Goal: Task Accomplishment & Management: Manage account settings

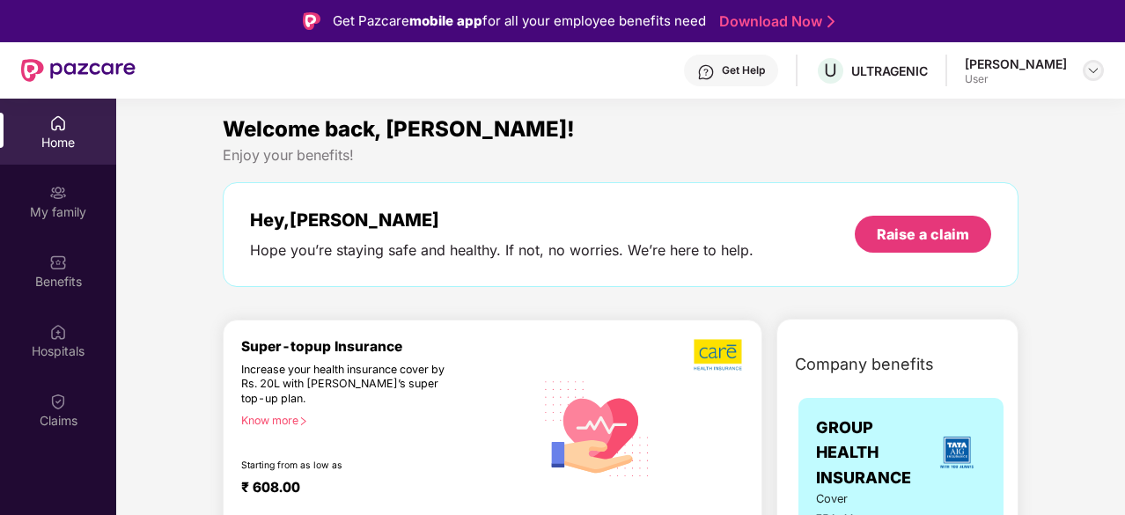
click at [1096, 70] on img at bounding box center [1093, 70] width 14 height 14
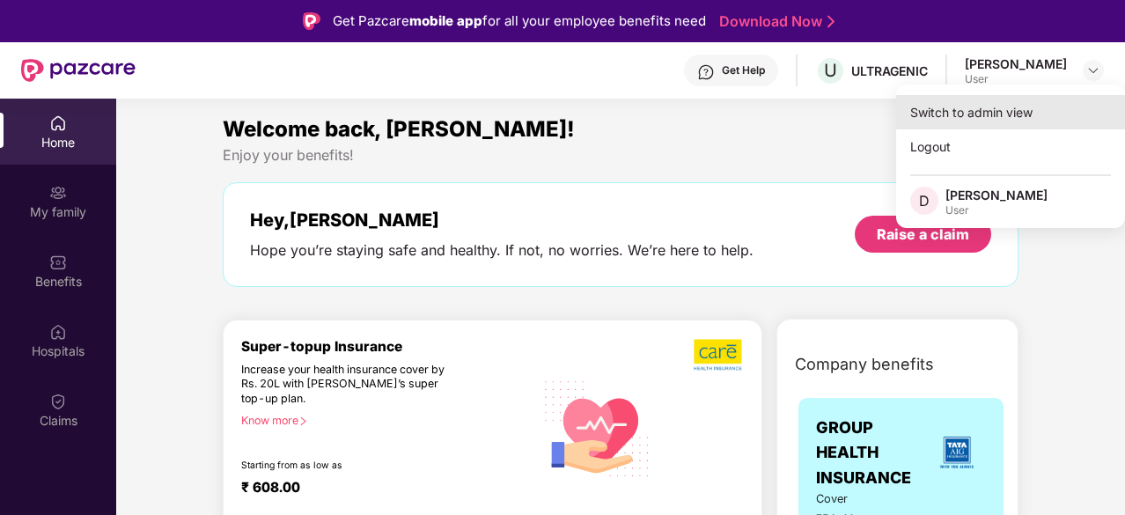
click at [983, 115] on div "Switch to admin view" at bounding box center [1010, 112] width 229 height 34
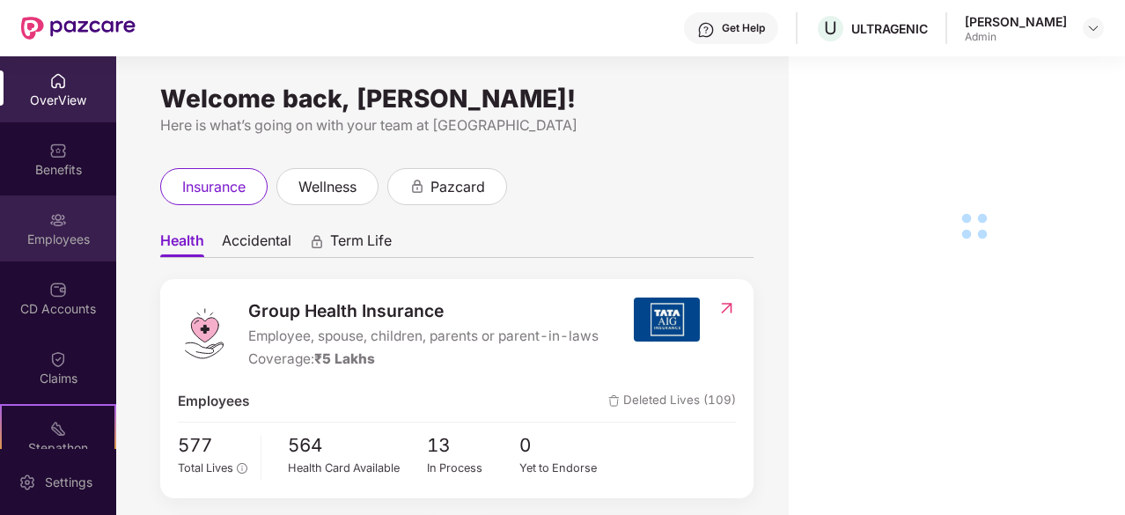
click at [63, 233] on div "Employees" at bounding box center [58, 240] width 116 height 18
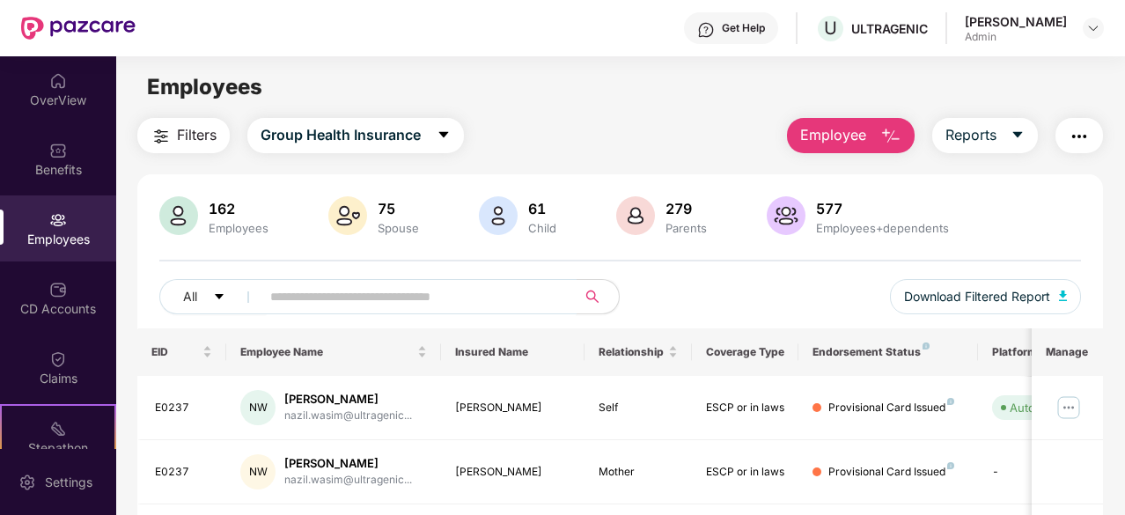
click at [357, 287] on input "text" at bounding box center [411, 296] width 282 height 26
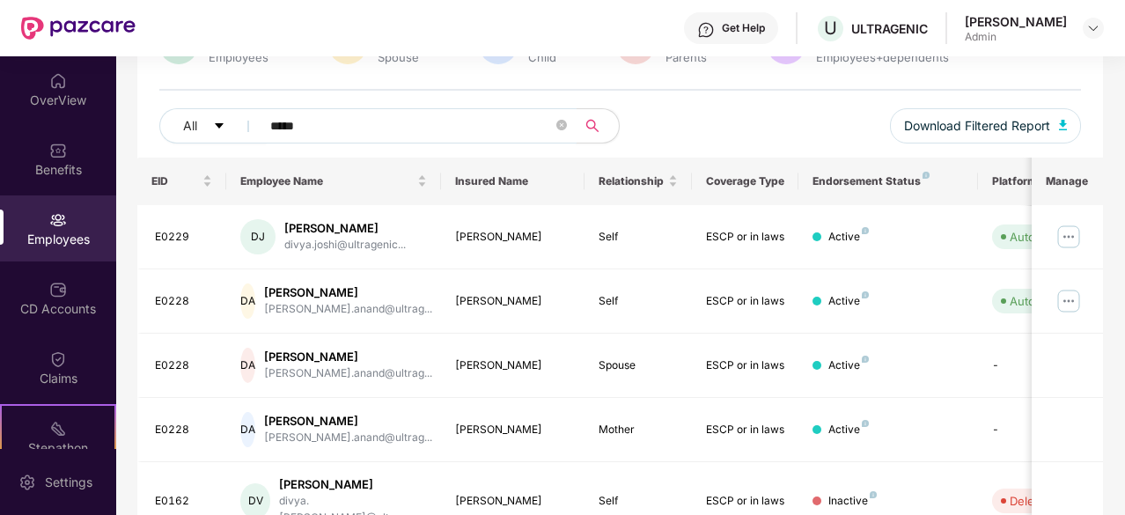
scroll to position [176, 0]
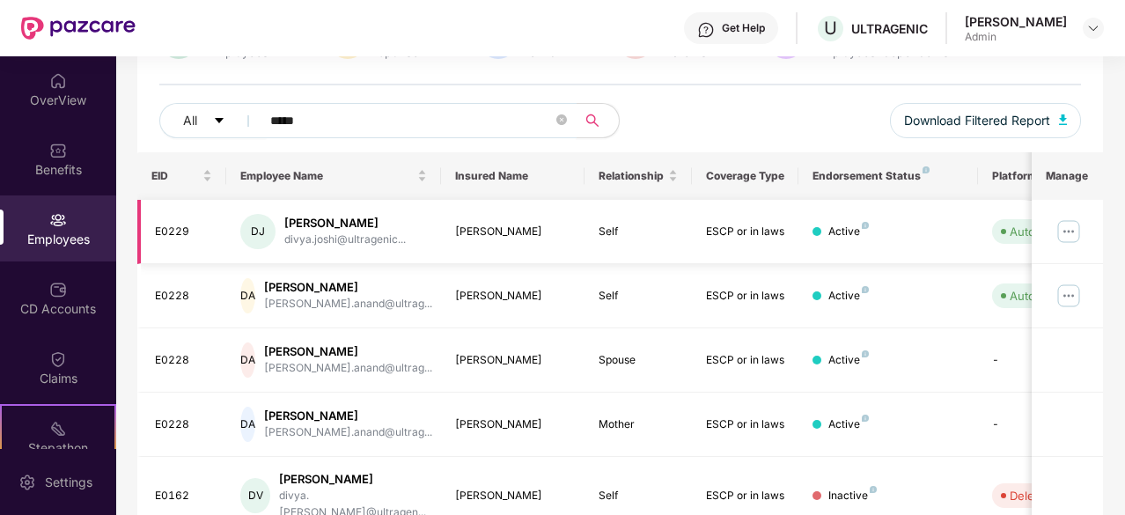
type input "*****"
click at [1062, 231] on img at bounding box center [1068, 231] width 28 height 28
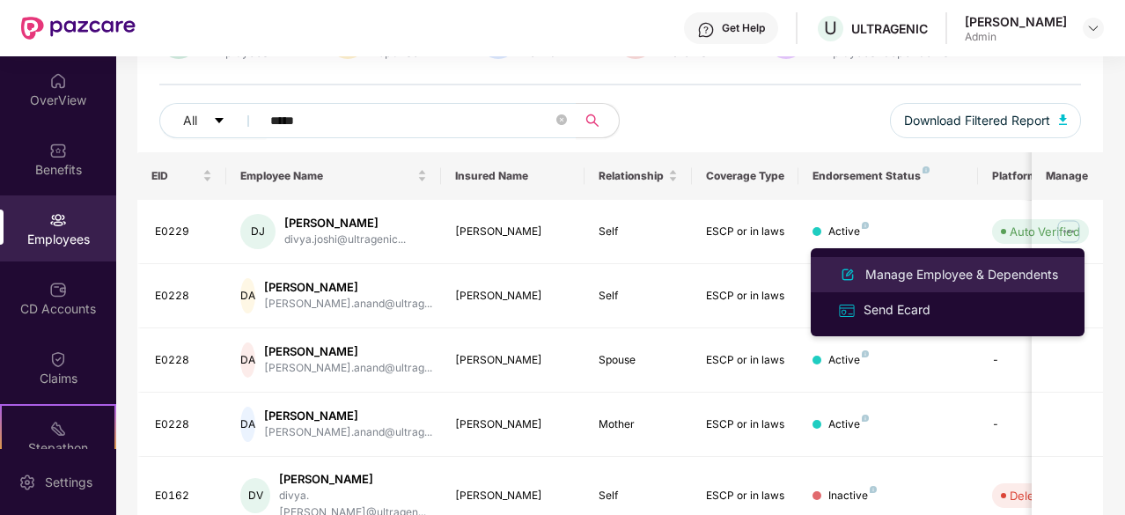
click at [931, 279] on div "Manage Employee & Dependents" at bounding box center [962, 274] width 200 height 19
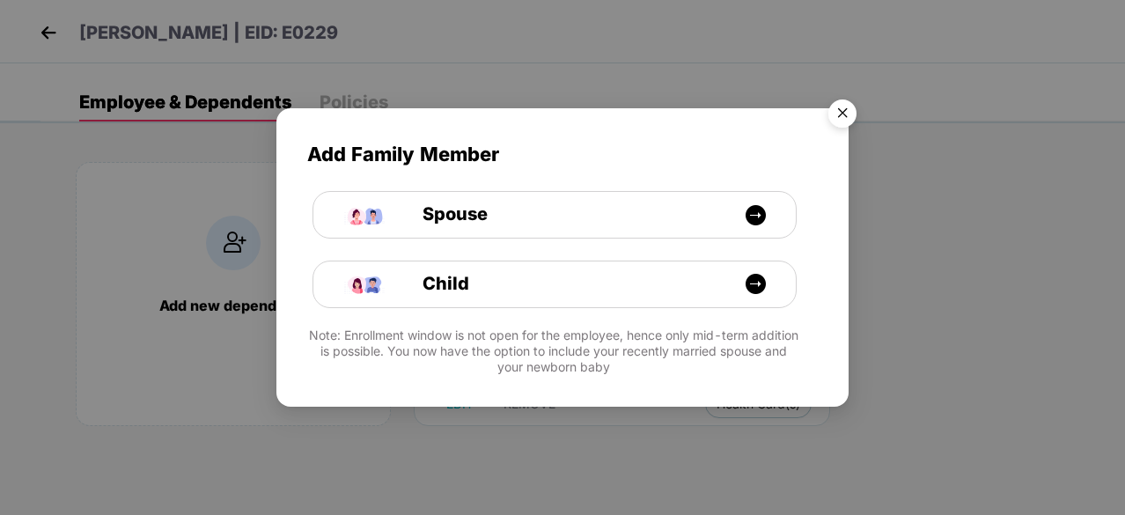
click at [847, 115] on img "Close" at bounding box center [842, 116] width 49 height 49
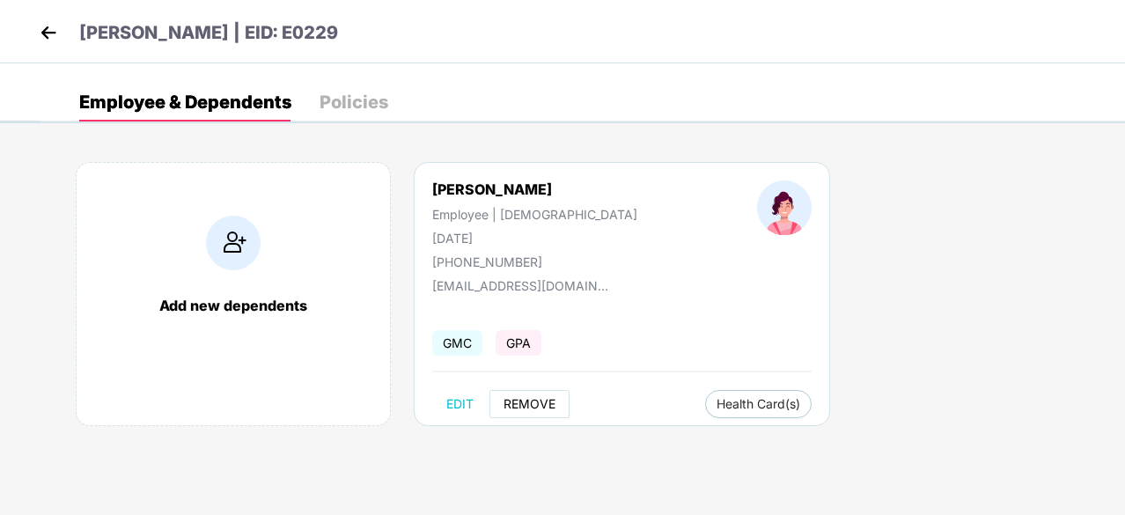
click at [528, 392] on button "REMOVE" at bounding box center [529, 404] width 80 height 28
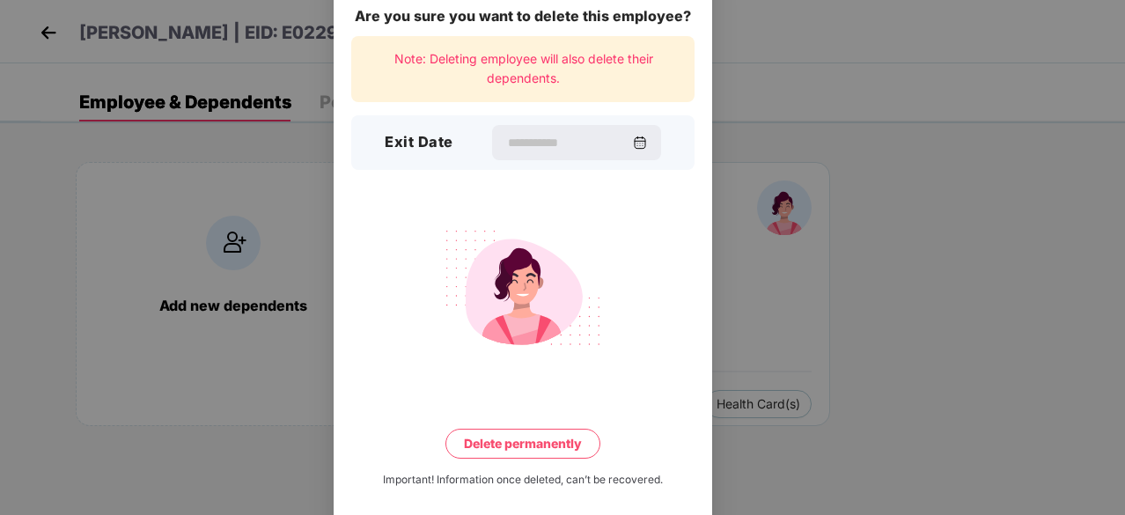
scroll to position [46, 0]
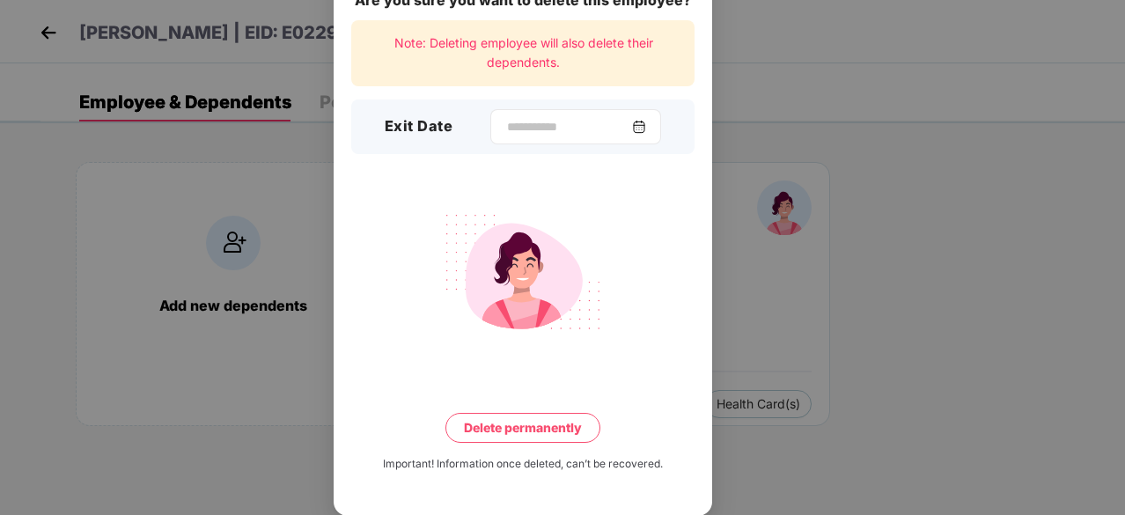
click at [642, 129] on img at bounding box center [639, 127] width 14 height 14
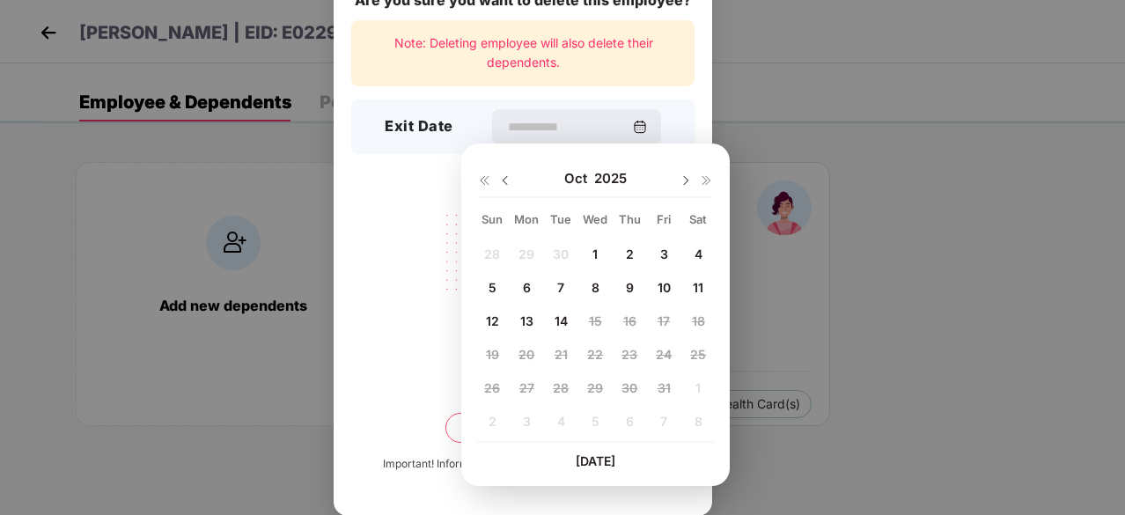
click at [503, 179] on img at bounding box center [505, 180] width 14 height 14
click at [561, 390] on span "30" at bounding box center [561, 387] width 16 height 15
type input "**********"
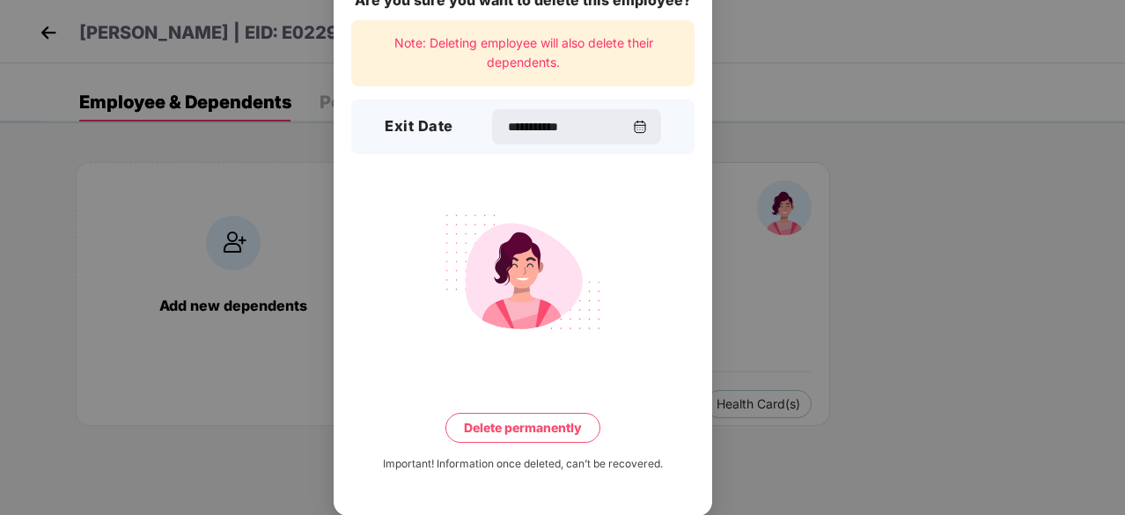
click at [524, 424] on button "Delete permanently" at bounding box center [522, 428] width 155 height 30
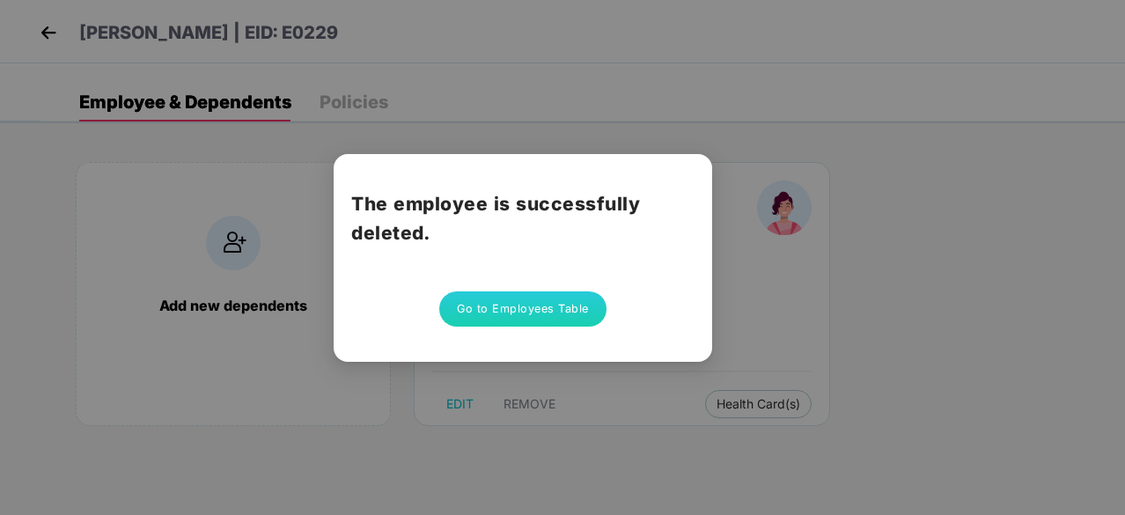
scroll to position [0, 0]
click at [539, 311] on button "Go to Employees Table" at bounding box center [522, 308] width 167 height 35
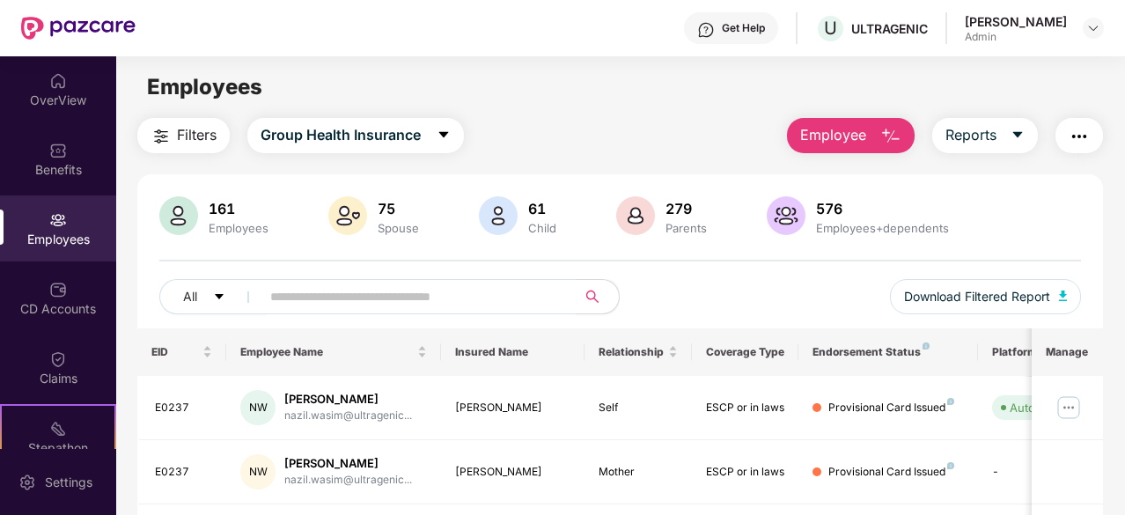
click at [305, 291] on input "text" at bounding box center [411, 296] width 282 height 26
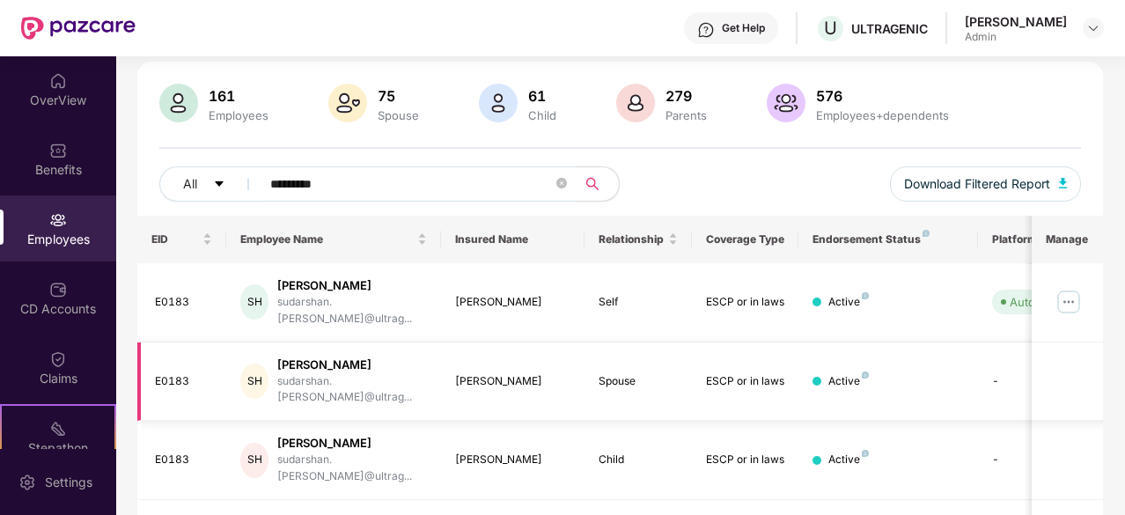
scroll to position [176, 0]
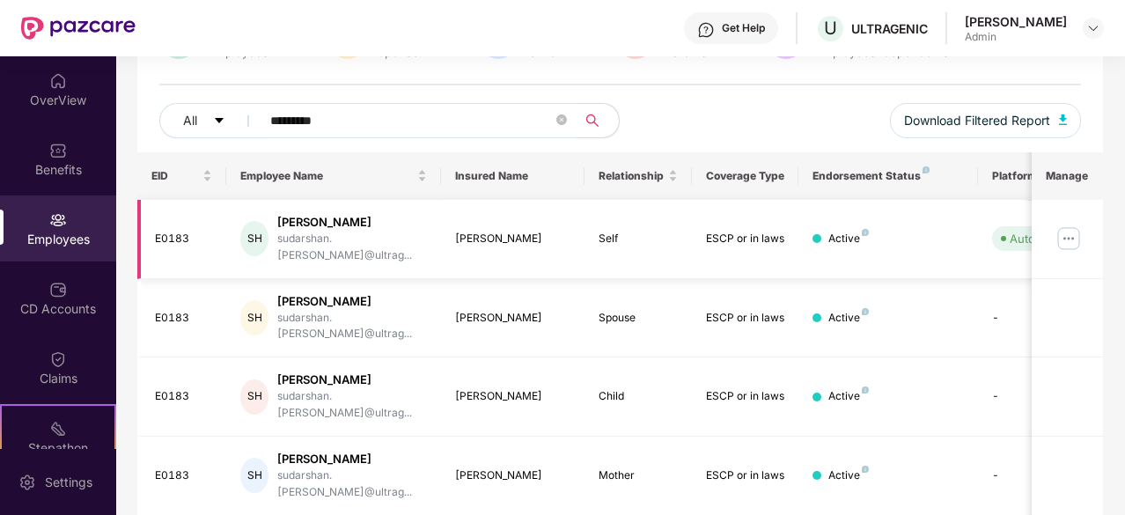
type input "*********"
click at [1067, 229] on img at bounding box center [1068, 238] width 28 height 28
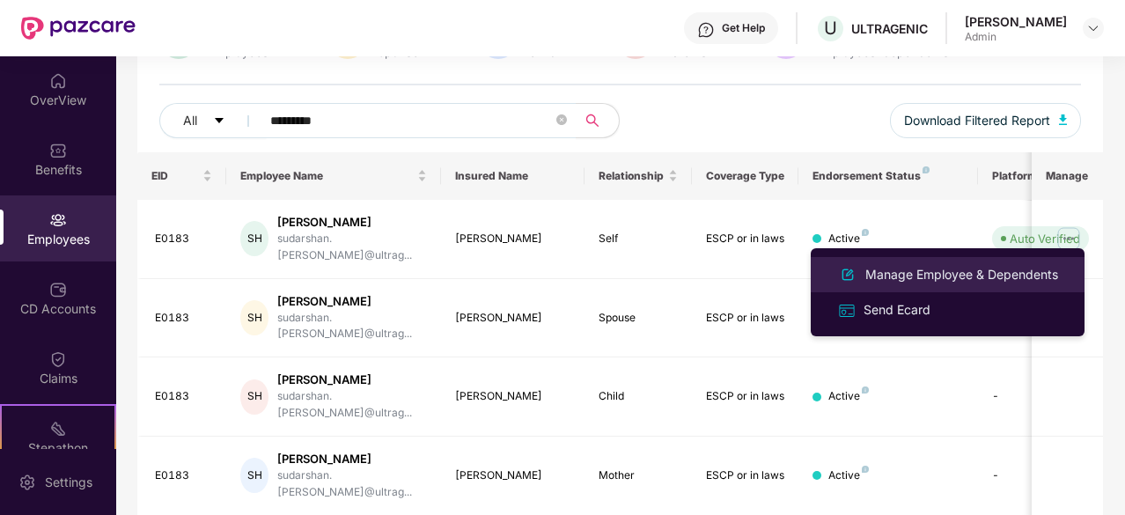
click at [911, 284] on div "Manage Employee & Dependents" at bounding box center [947, 274] width 228 height 21
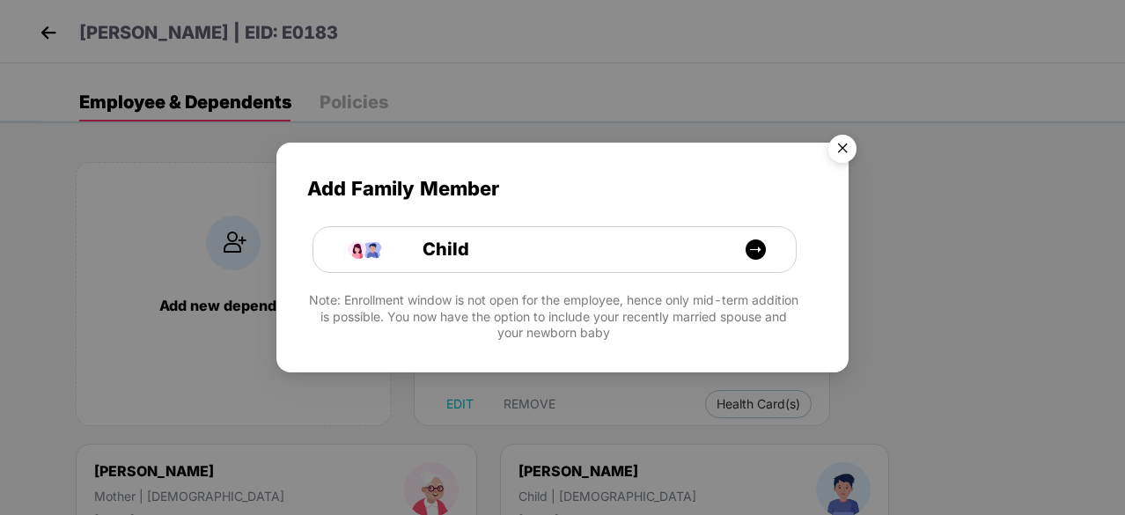
drag, startPoint x: 841, startPoint y: 149, endPoint x: 765, endPoint y: 175, distance: 81.0
click at [842, 149] on img "Close" at bounding box center [842, 151] width 49 height 49
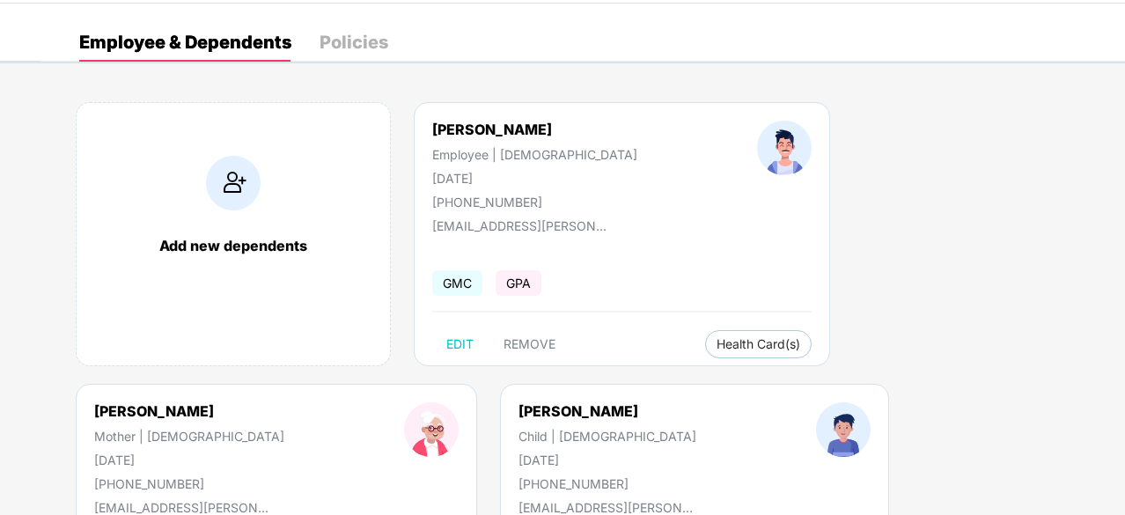
scroll to position [88, 0]
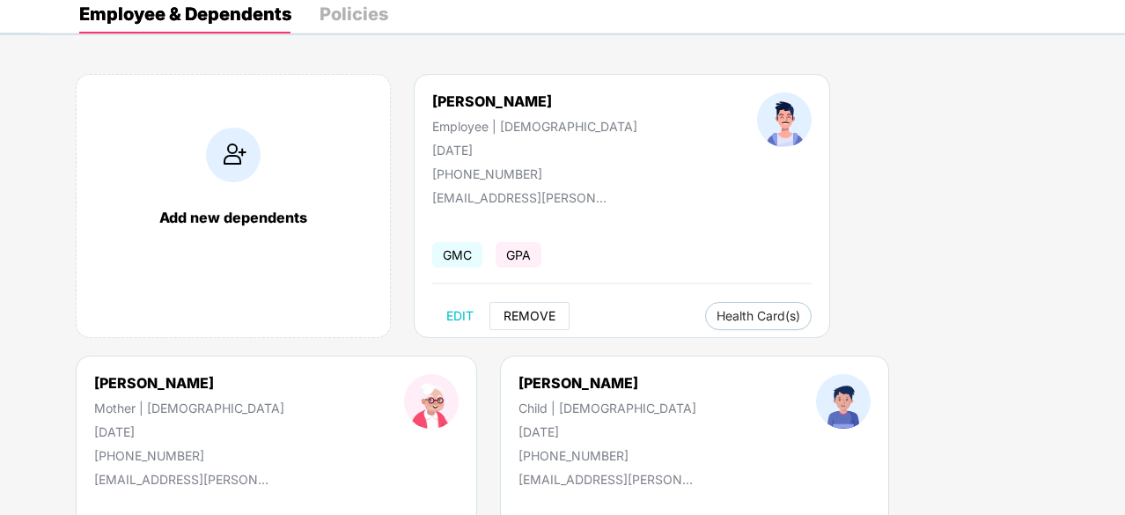
click at [551, 317] on span "REMOVE" at bounding box center [529, 316] width 52 height 14
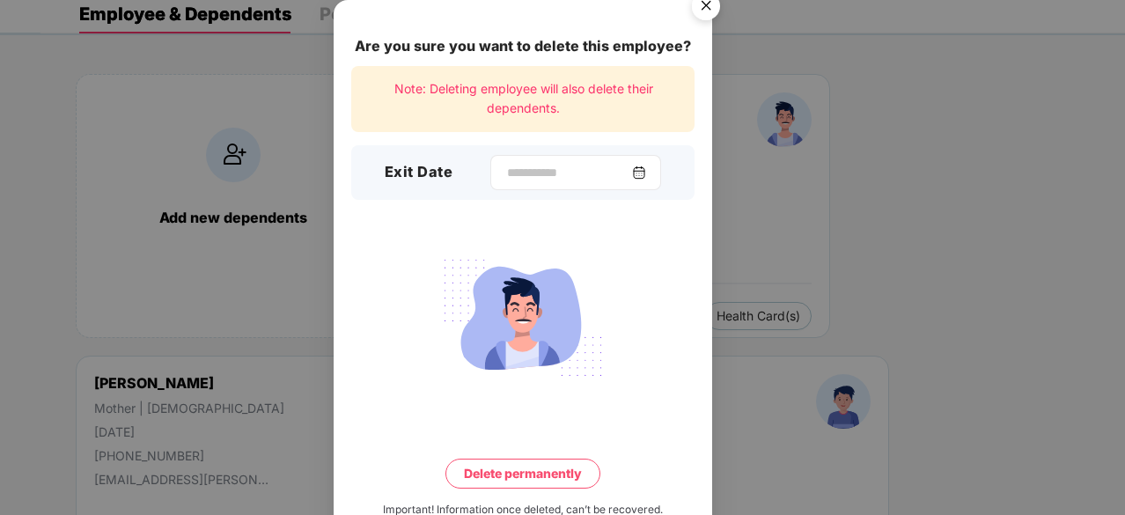
click at [641, 172] on img at bounding box center [639, 172] width 14 height 14
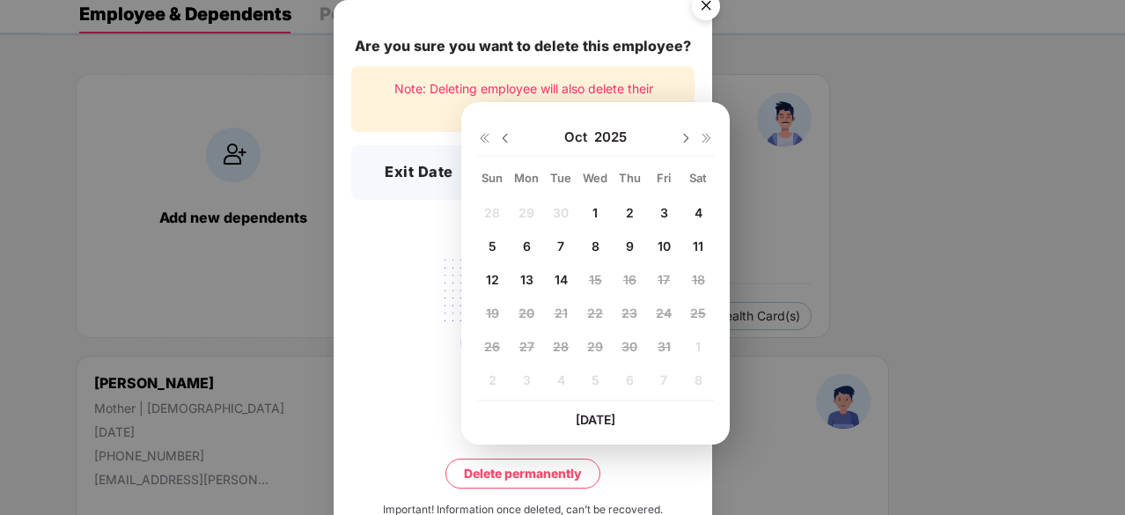
click at [507, 132] on img at bounding box center [505, 138] width 14 height 14
click at [562, 342] on span "30" at bounding box center [561, 346] width 16 height 15
type input "**********"
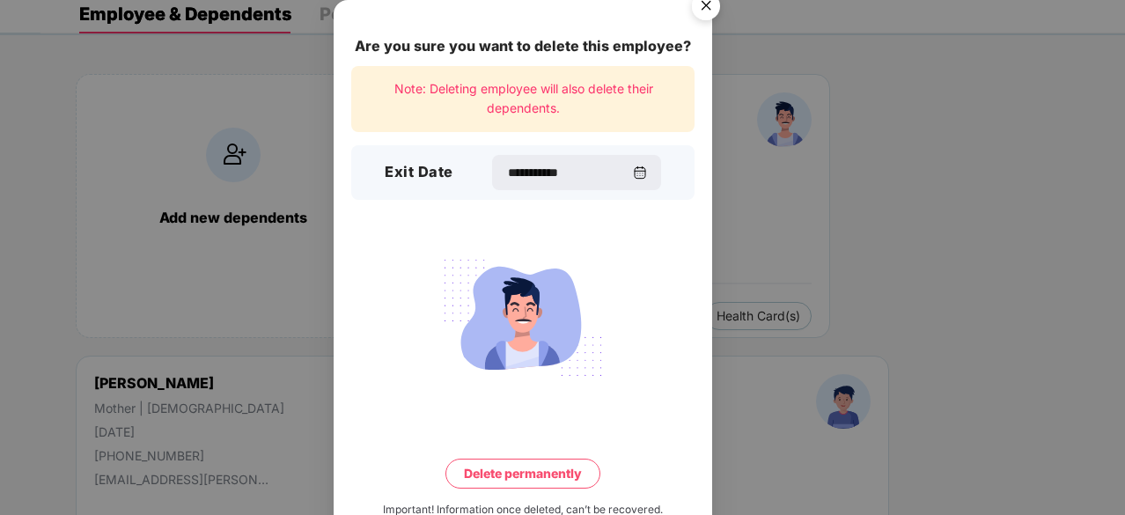
scroll to position [46, 0]
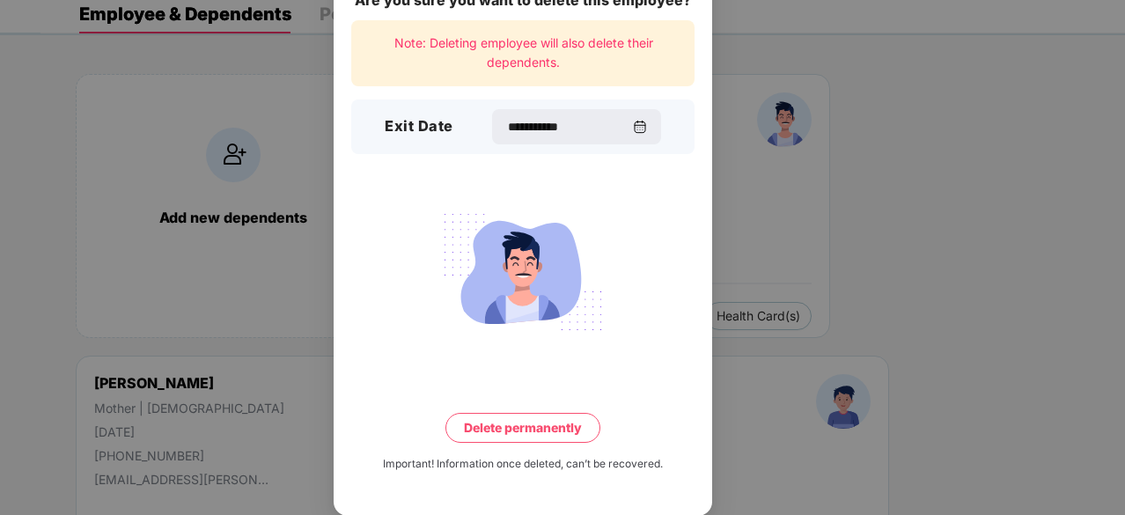
click at [530, 424] on button "Delete permanently" at bounding box center [522, 428] width 155 height 30
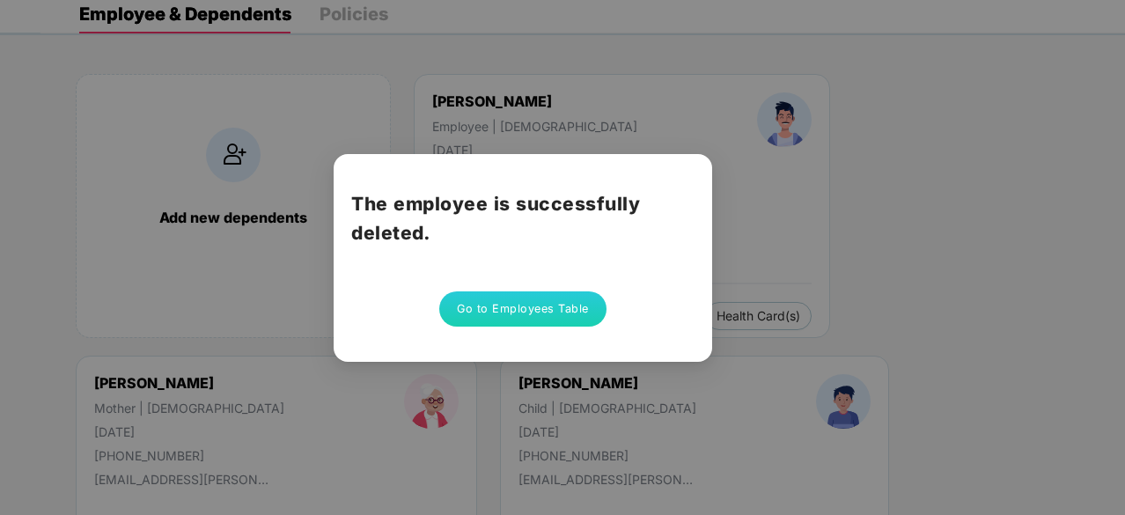
click at [539, 301] on button "Go to Employees Table" at bounding box center [522, 308] width 167 height 35
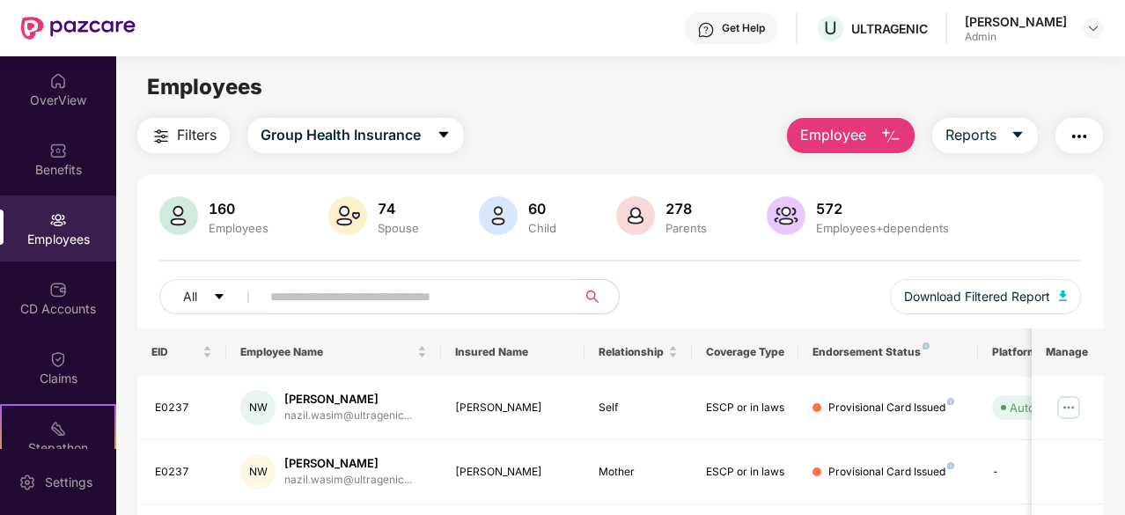
click at [308, 292] on input "text" at bounding box center [411, 296] width 282 height 26
type input "*****"
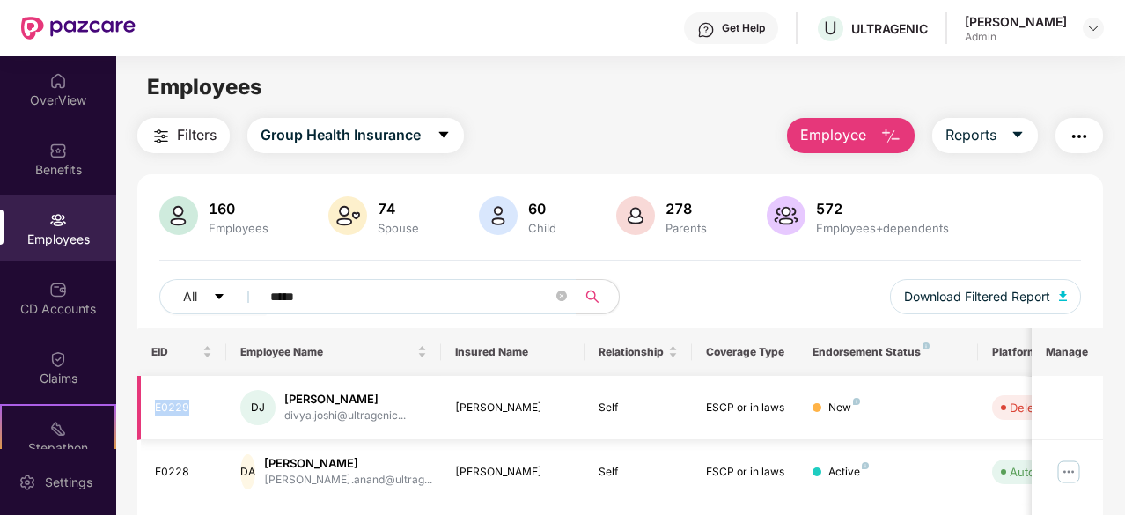
drag, startPoint x: 206, startPoint y: 400, endPoint x: 154, endPoint y: 407, distance: 52.4
click at [155, 407] on div "E0229" at bounding box center [184, 408] width 58 height 17
copy div "E0229"
